Goal: Transaction & Acquisition: Purchase product/service

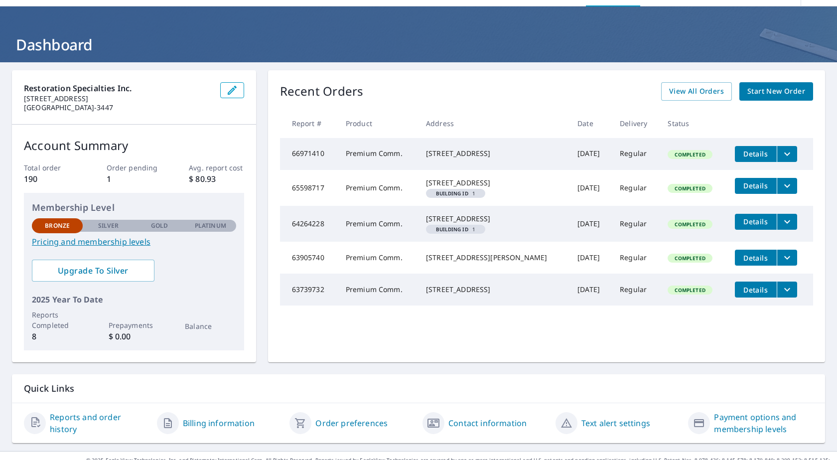
scroll to position [46, 0]
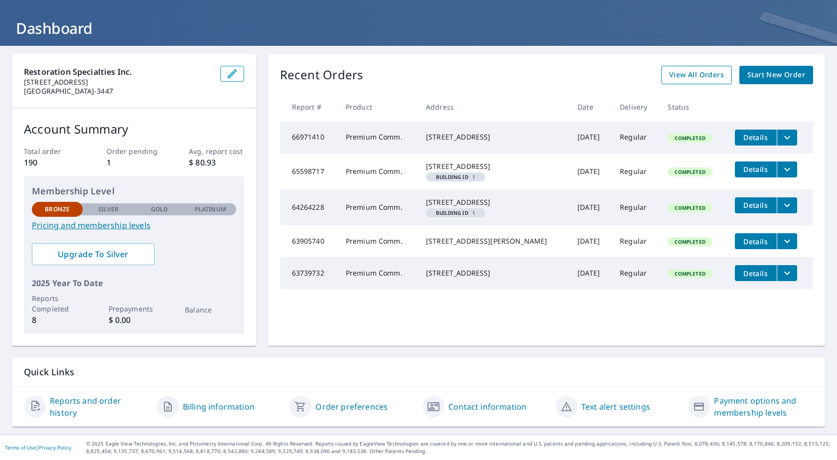
click at [691, 77] on span "View All Orders" at bounding box center [696, 75] width 55 height 12
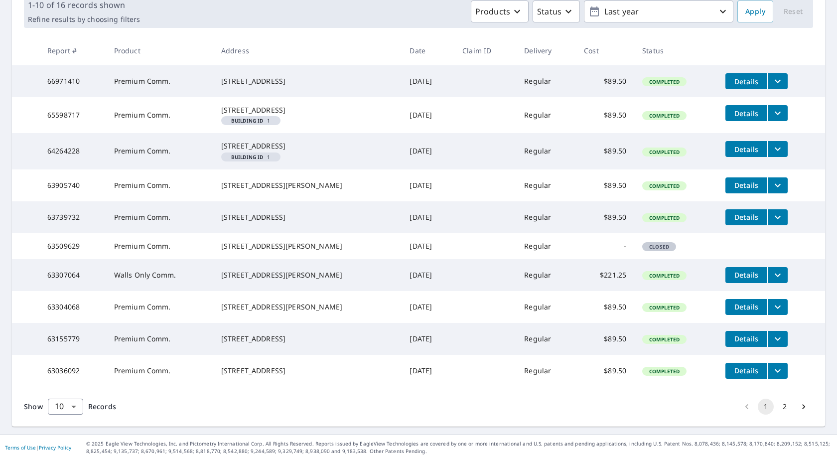
scroll to position [213, 0]
click at [74, 409] on body "TO TO Dashboard Order History Order TO Dashboard / Order History Order History …" at bounding box center [418, 230] width 837 height 460
click at [67, 415] on li "50" at bounding box center [64, 421] width 35 height 18
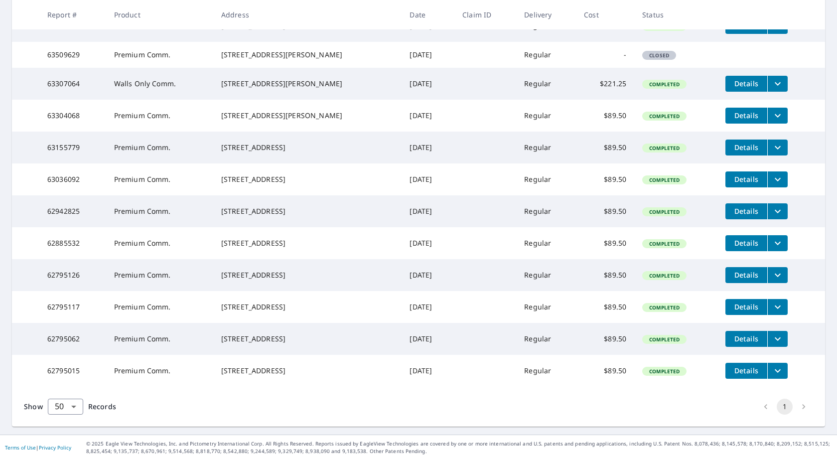
scroll to position [428, 0]
click at [79, 406] on body "TO TO Dashboard Order History Order TO Dashboard / Order History Order History …" at bounding box center [418, 230] width 837 height 460
click at [71, 436] on li "100" at bounding box center [64, 439] width 35 height 18
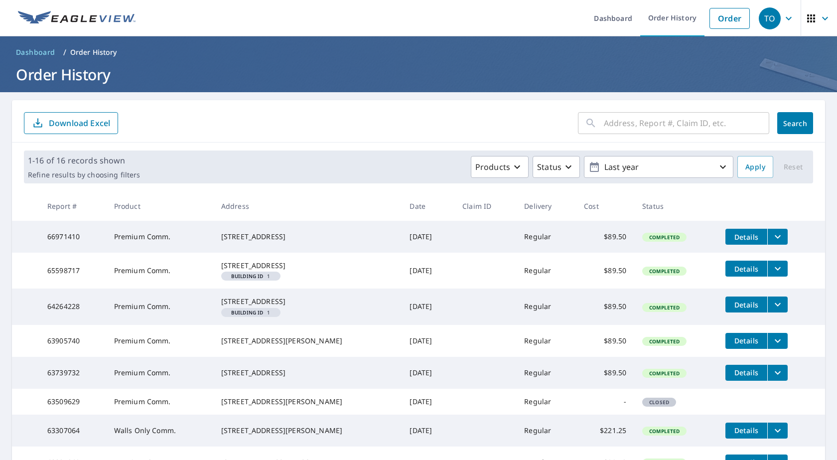
click at [675, 127] on input "text" at bounding box center [686, 123] width 165 height 28
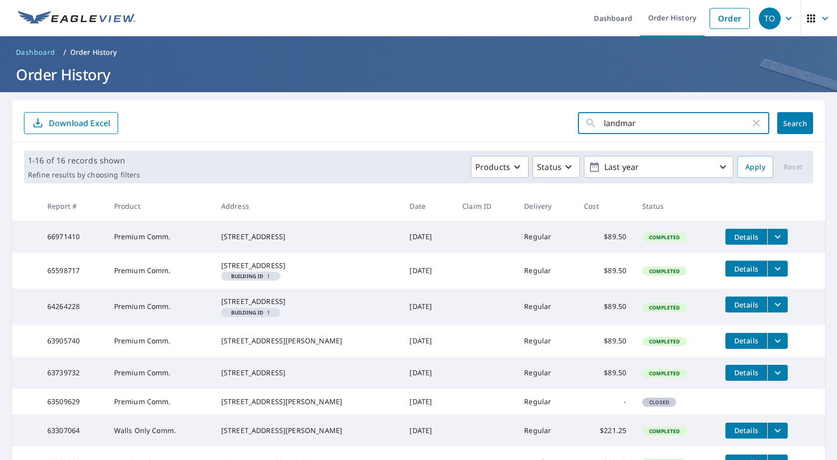
type input "landmark"
click button "Search" at bounding box center [795, 123] width 36 height 22
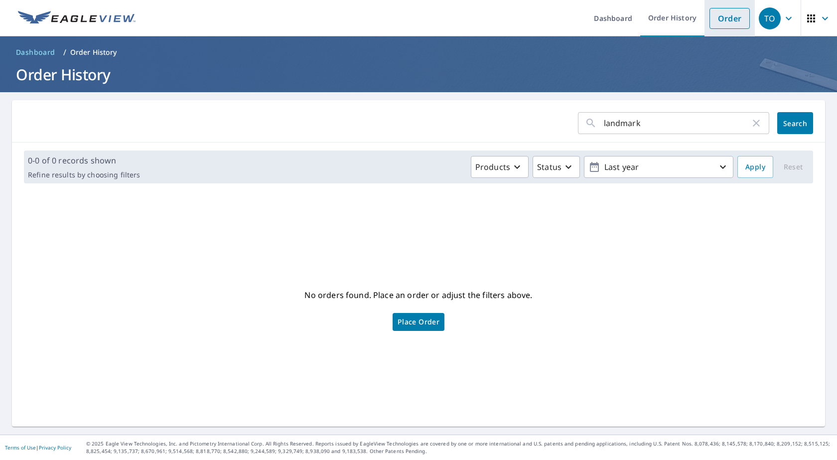
click at [728, 20] on link "Order" at bounding box center [729, 18] width 40 height 21
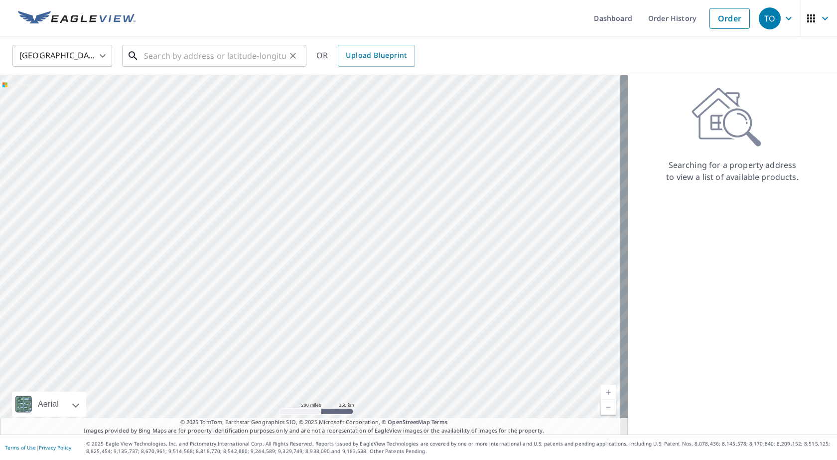
click at [253, 64] on input "text" at bounding box center [215, 56] width 142 height 28
paste input "[STREET_ADDRESS]"
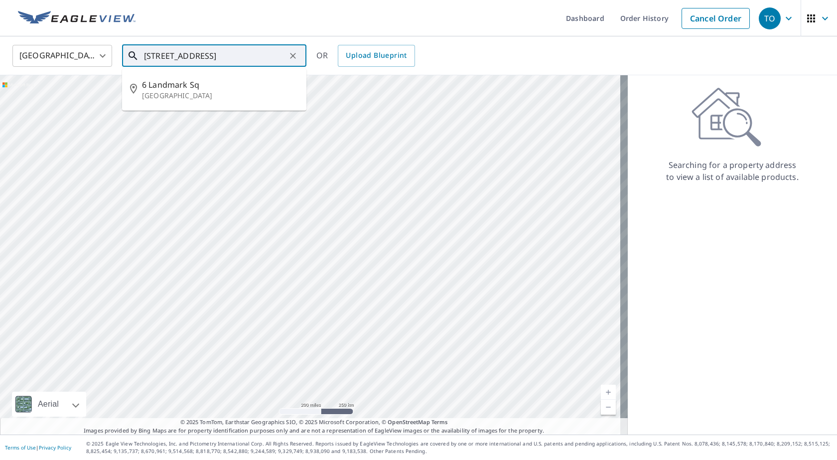
type input "[STREET_ADDRESS]"
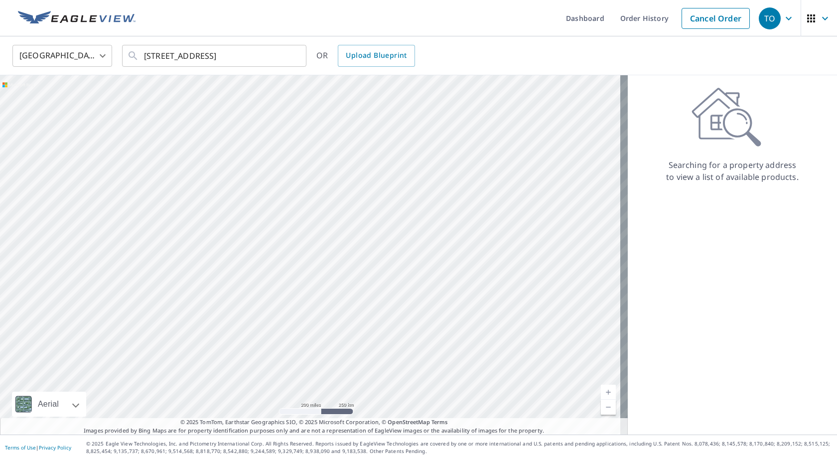
scroll to position [0, 0]
